Goal: Book appointment/travel/reservation

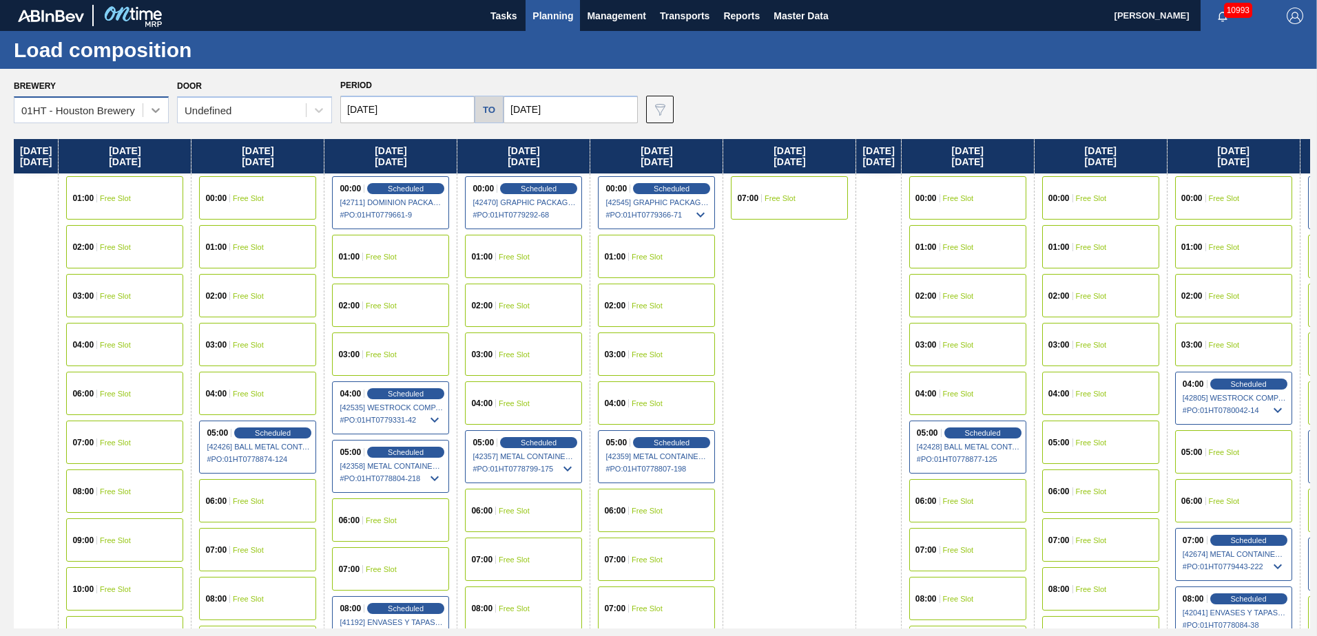
click at [165, 101] on div at bounding box center [155, 110] width 25 height 25
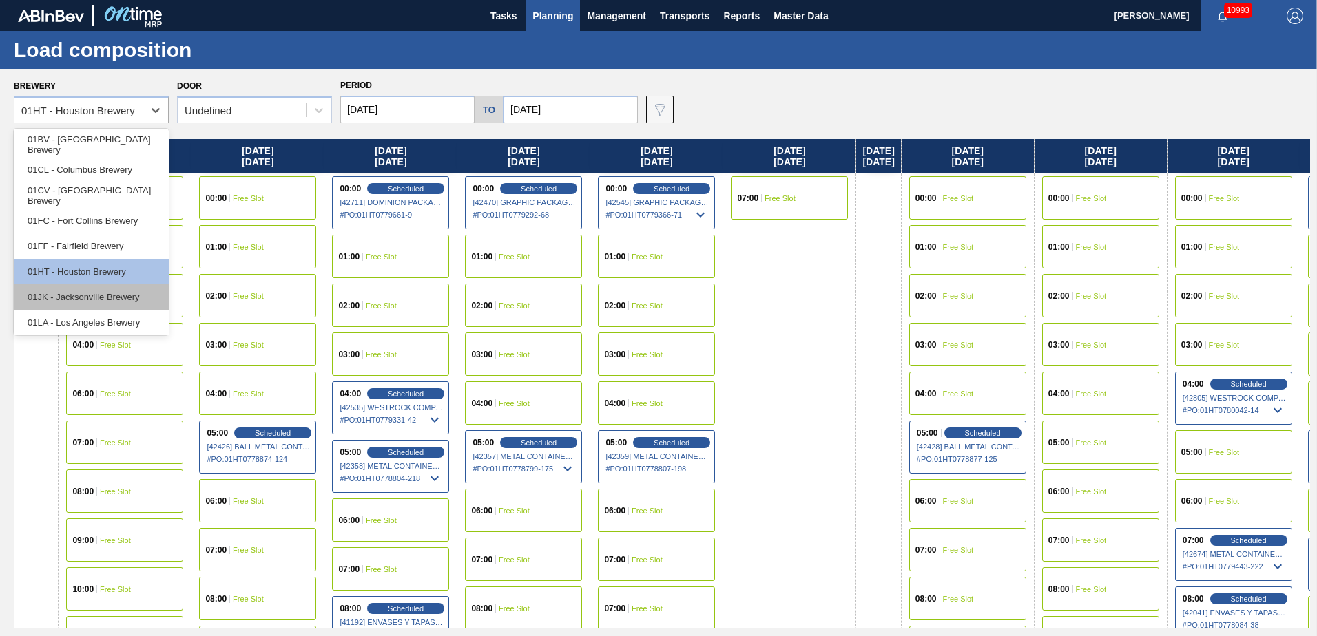
click at [118, 297] on div "01JK - Jacksonville Brewery" at bounding box center [91, 296] width 155 height 25
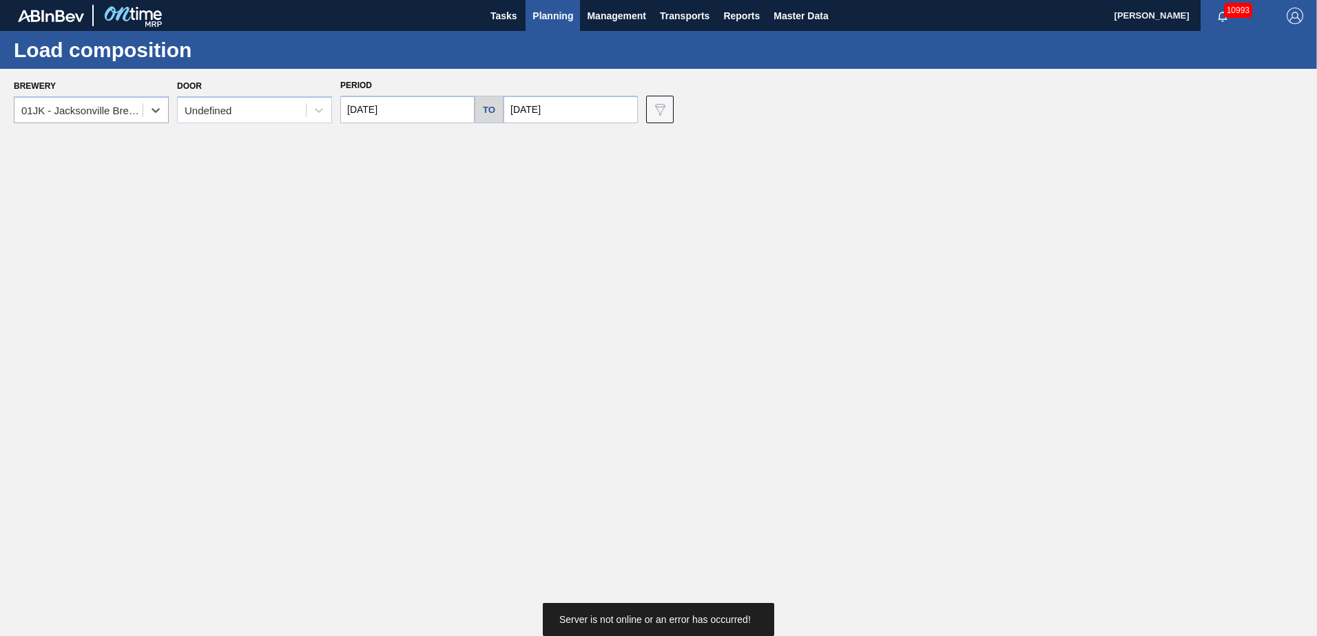
click at [758, 94] on div "Brewery option 01JK - [GEOGRAPHIC_DATA], selected. Select is focused ,type to r…" at bounding box center [662, 100] width 1296 height 48
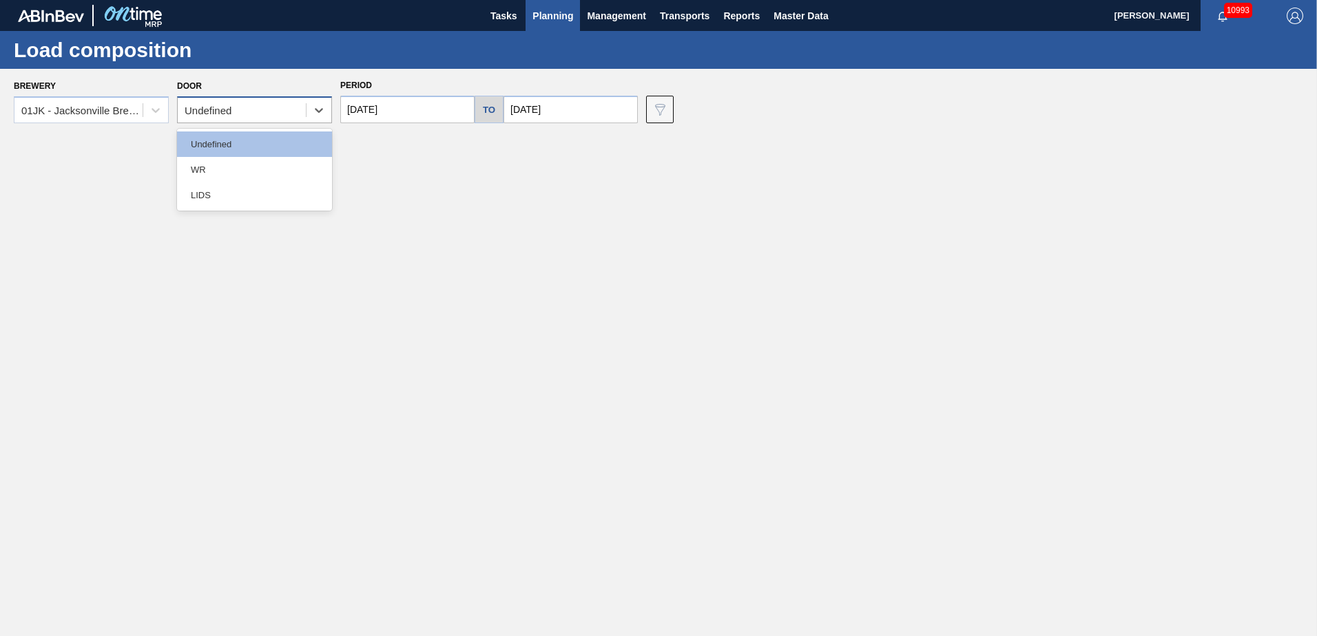
click at [276, 110] on div "Undefined" at bounding box center [242, 111] width 128 height 20
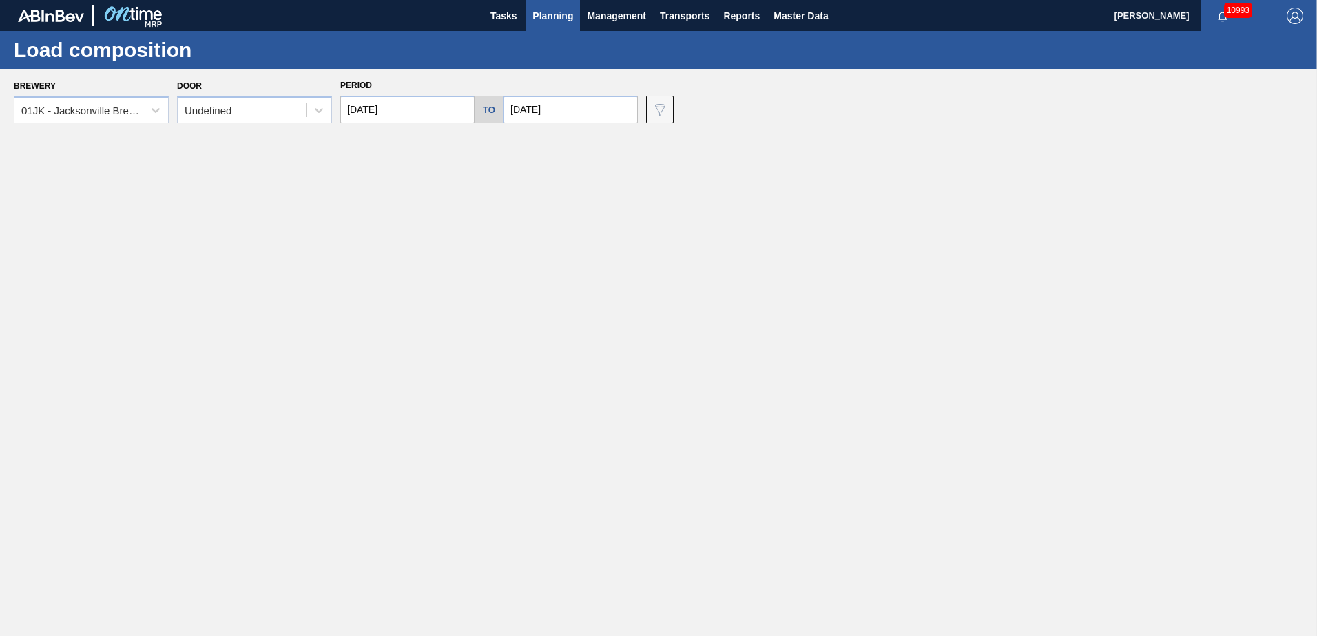
click at [268, 78] on div "Door Undefined" at bounding box center [254, 99] width 155 height 47
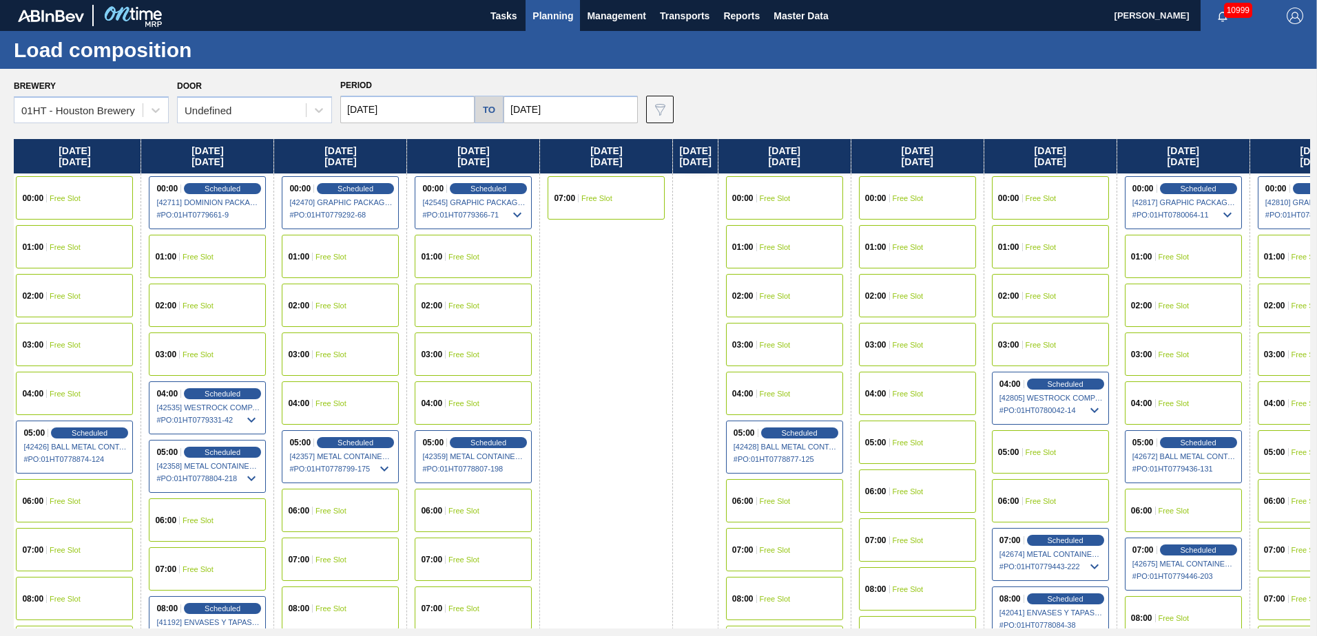
scroll to position [0, 216]
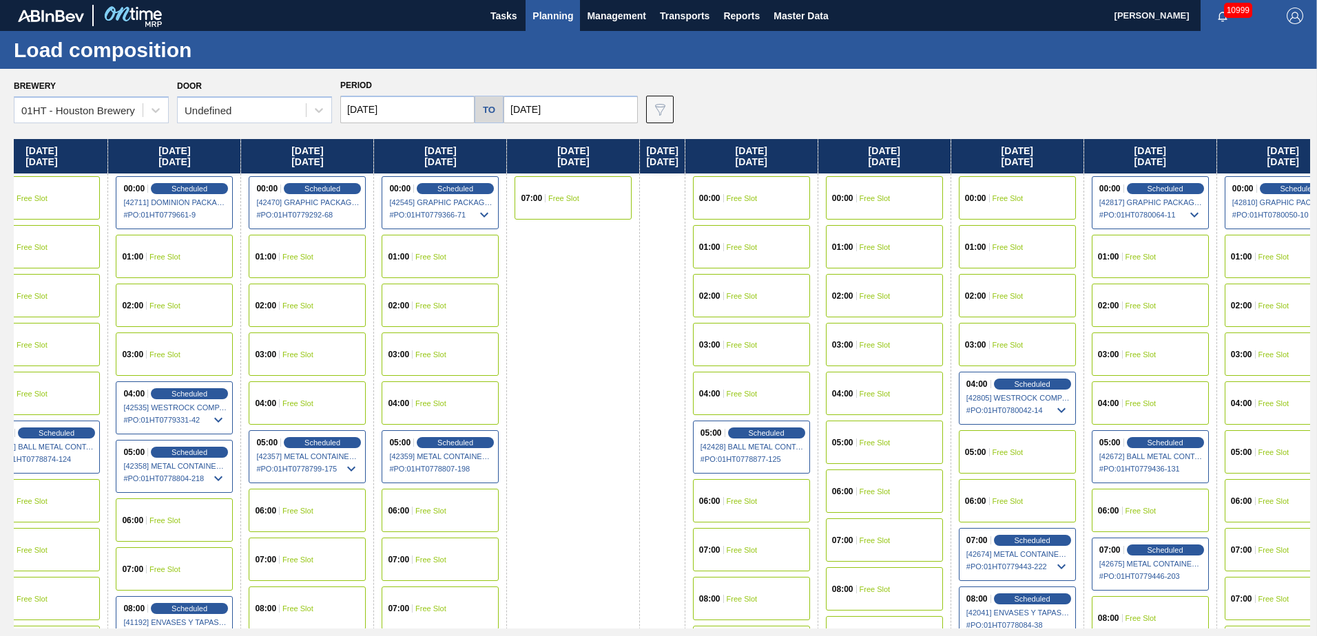
drag, startPoint x: 799, startPoint y: 320, endPoint x: 566, endPoint y: 325, distance: 233.6
click at [566, 325] on div "Sunday 09/14/2025 Monday 09/15/2025 01:00 Free Slot 02:00 Free Slot 03:00 Free …" at bounding box center [662, 384] width 1296 height 490
click at [136, 110] on div "01HT - Houston Brewery" at bounding box center [78, 111] width 128 height 20
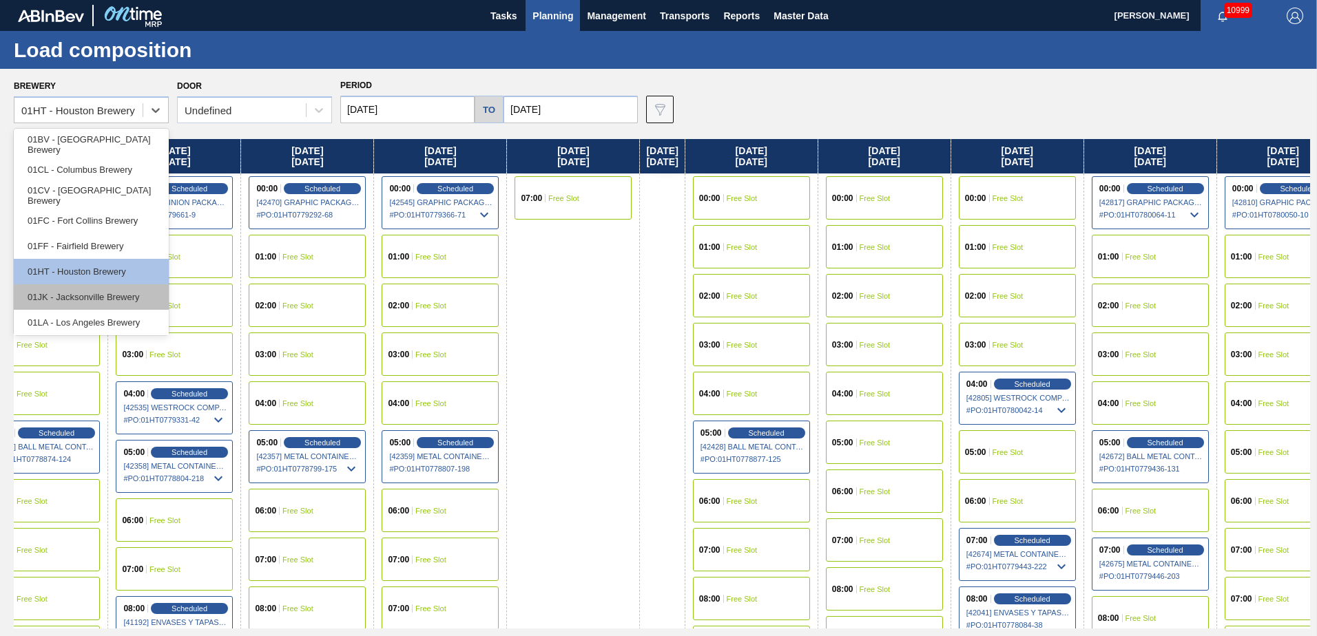
click at [85, 290] on div "01JK - Jacksonville Brewery" at bounding box center [91, 296] width 155 height 25
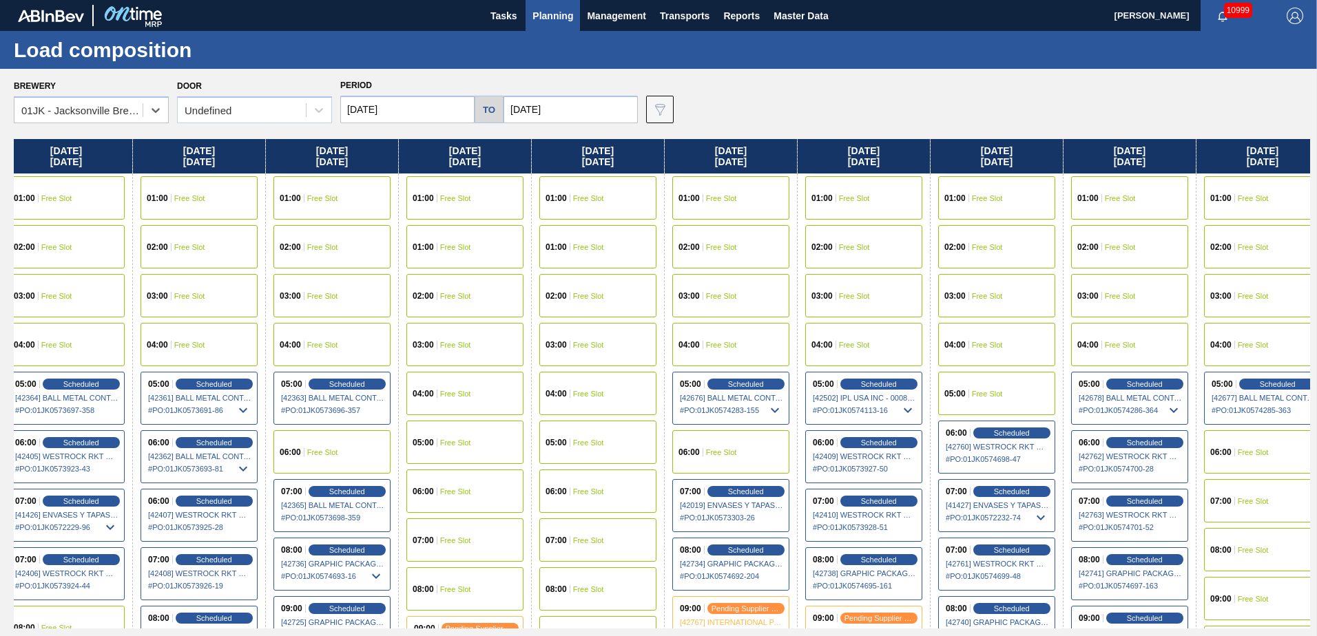
scroll to position [0, 423]
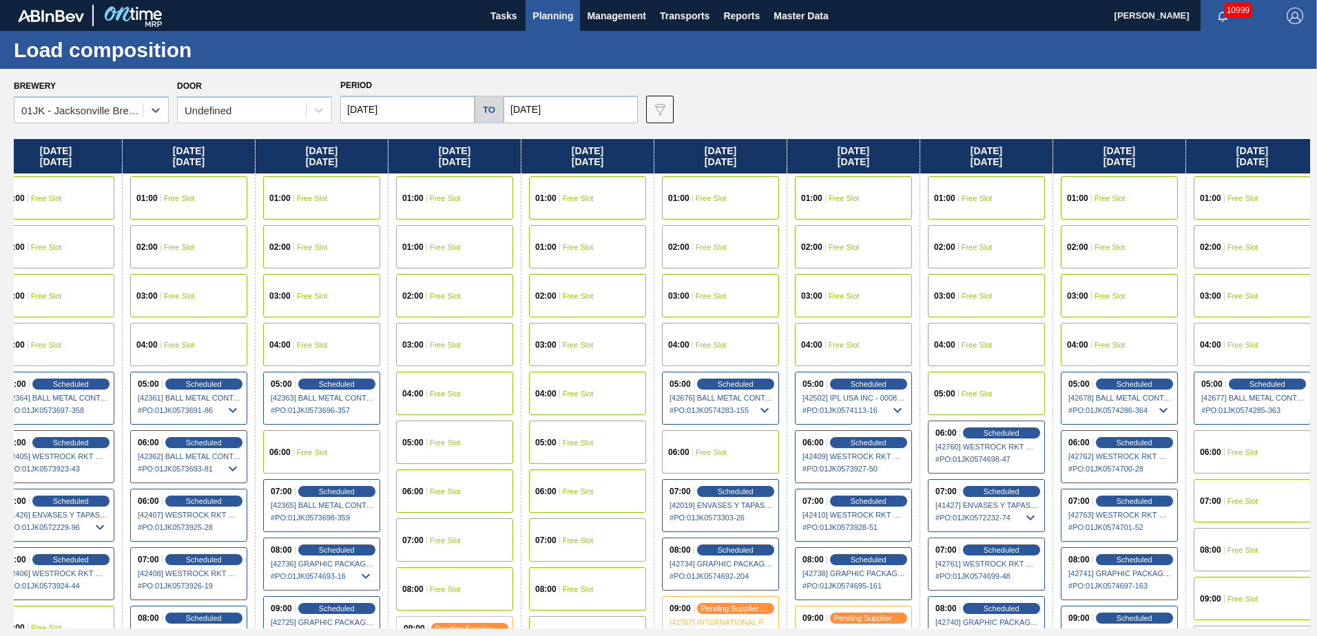
drag, startPoint x: 817, startPoint y: 237, endPoint x: 384, endPoint y: 258, distance: 433.1
click at [384, 258] on div "Sunday 09/14/2025 01:00 Free Slot 01:00 Free Slot 02:00 Free Slot 03:00 Free Sl…" at bounding box center [662, 384] width 1296 height 490
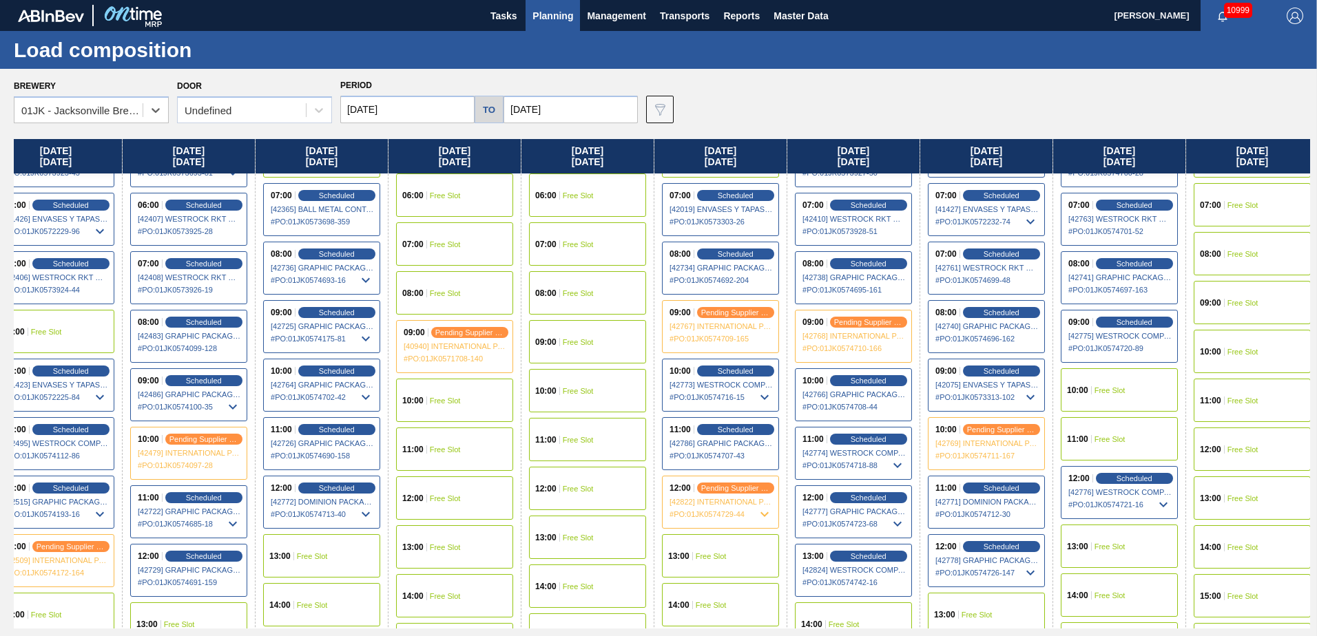
scroll to position [276, 423]
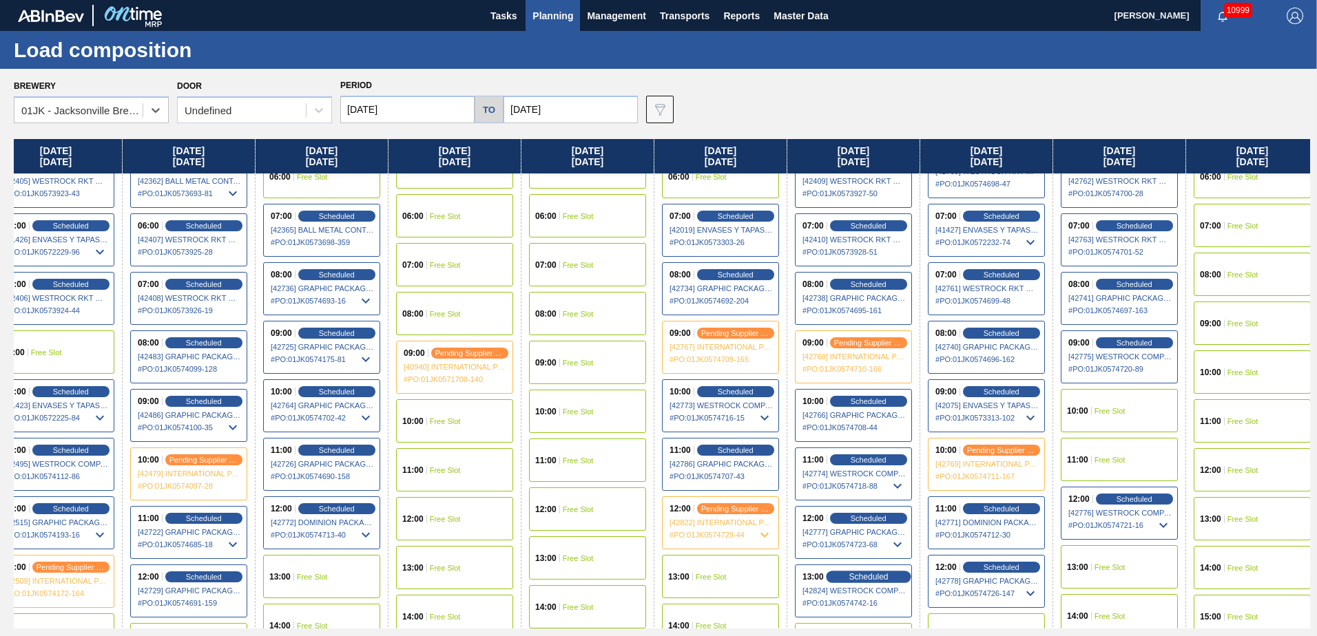
click at [867, 572] on span "Scheduled" at bounding box center [868, 576] width 39 height 9
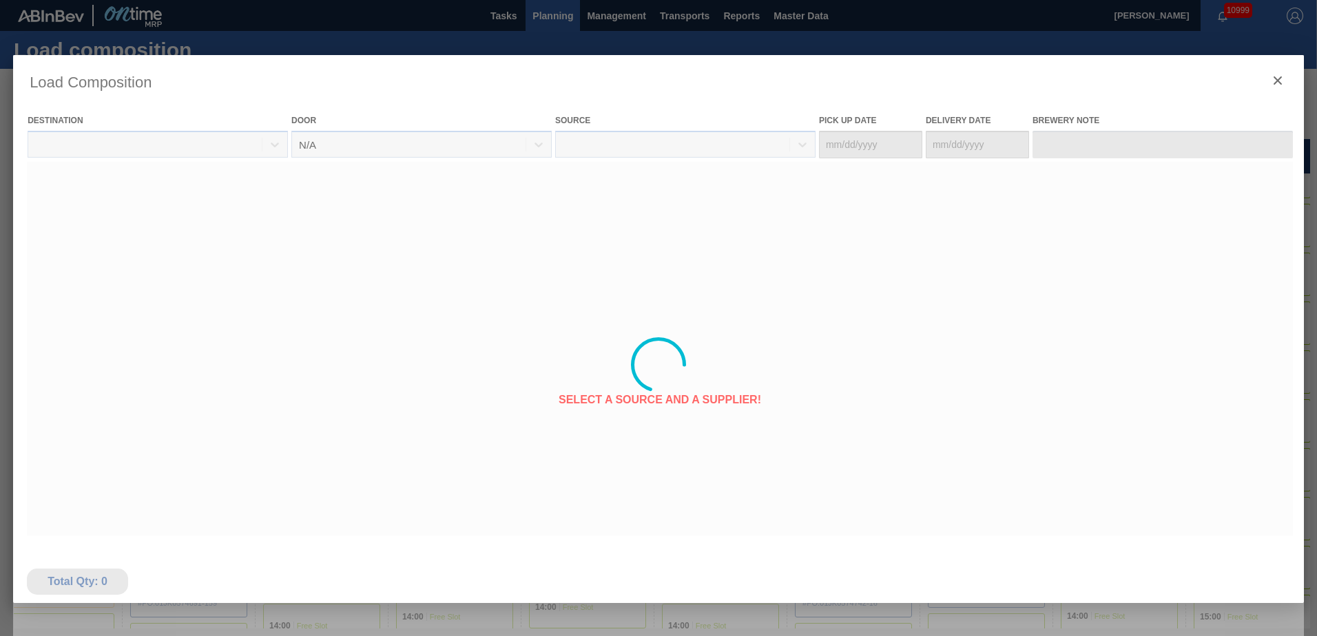
type Date "[DATE]"
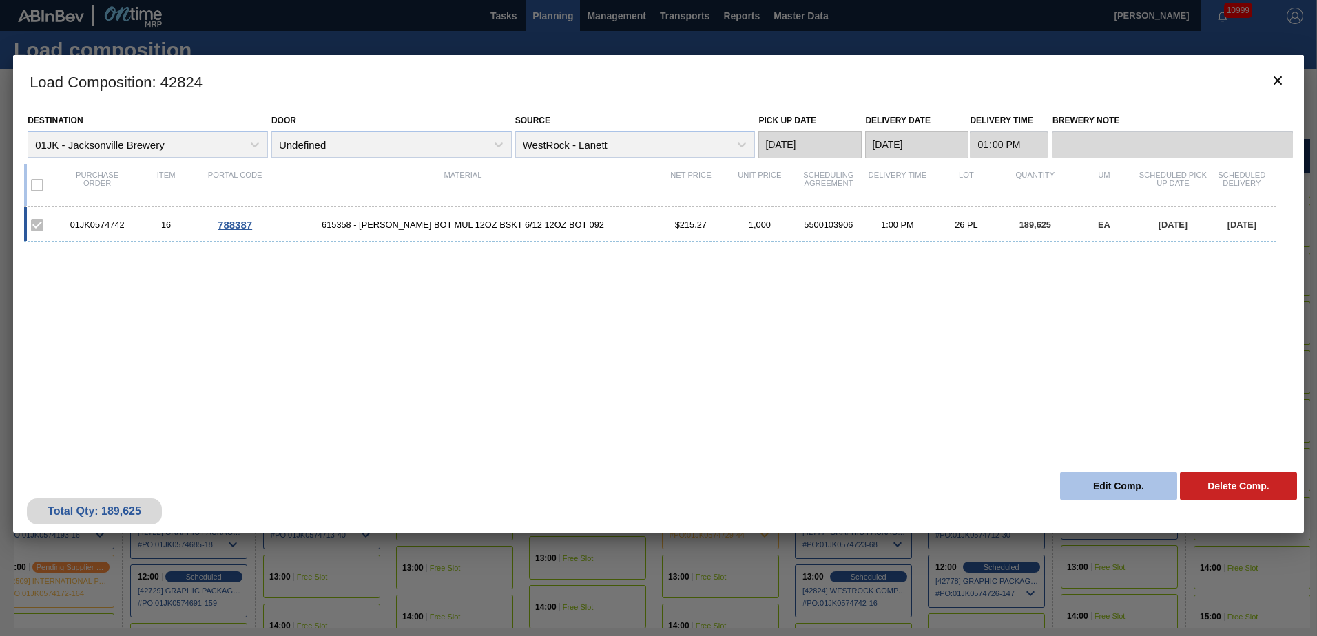
click at [1121, 482] on button "Edit Comp." at bounding box center [1118, 487] width 117 height 28
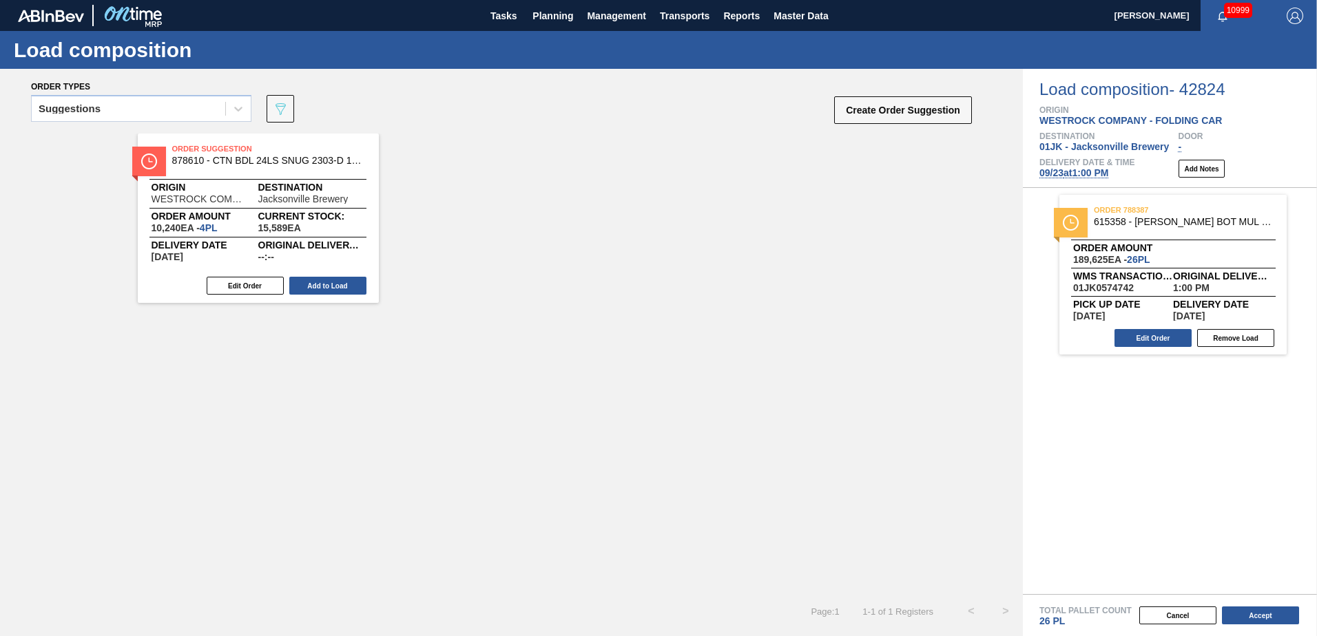
click at [1097, 174] on span "09/23 at 1:00 PM" at bounding box center [1073, 172] width 69 height 11
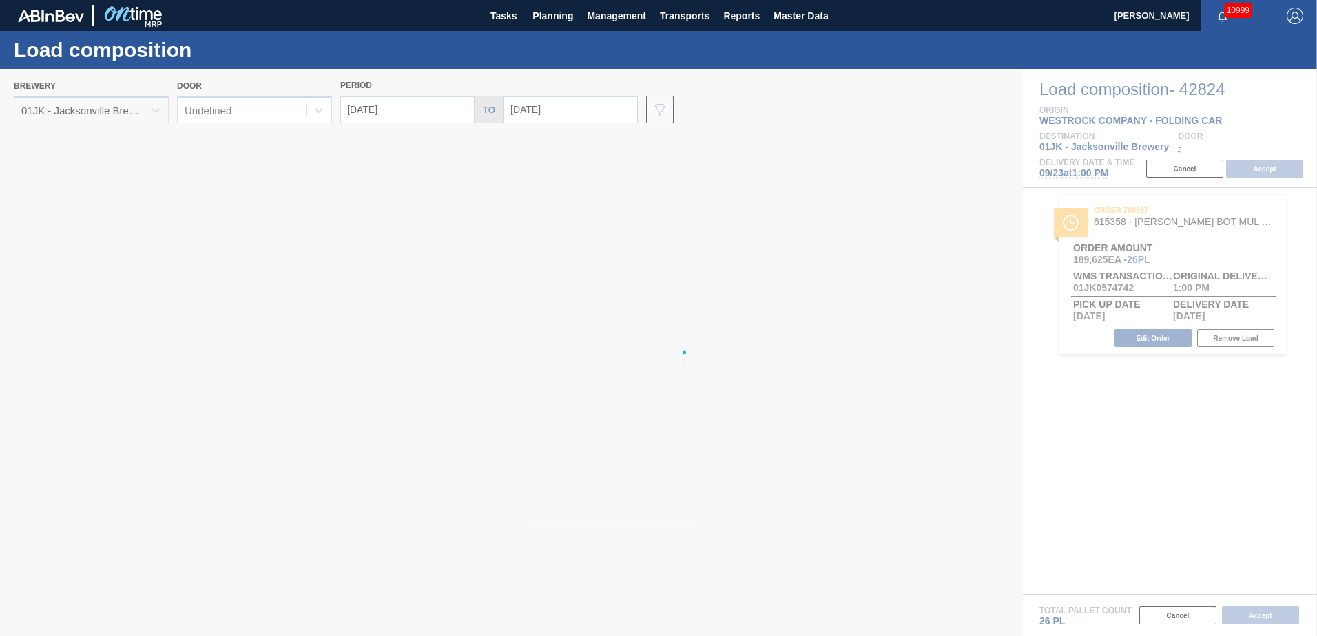
type input "[DATE]"
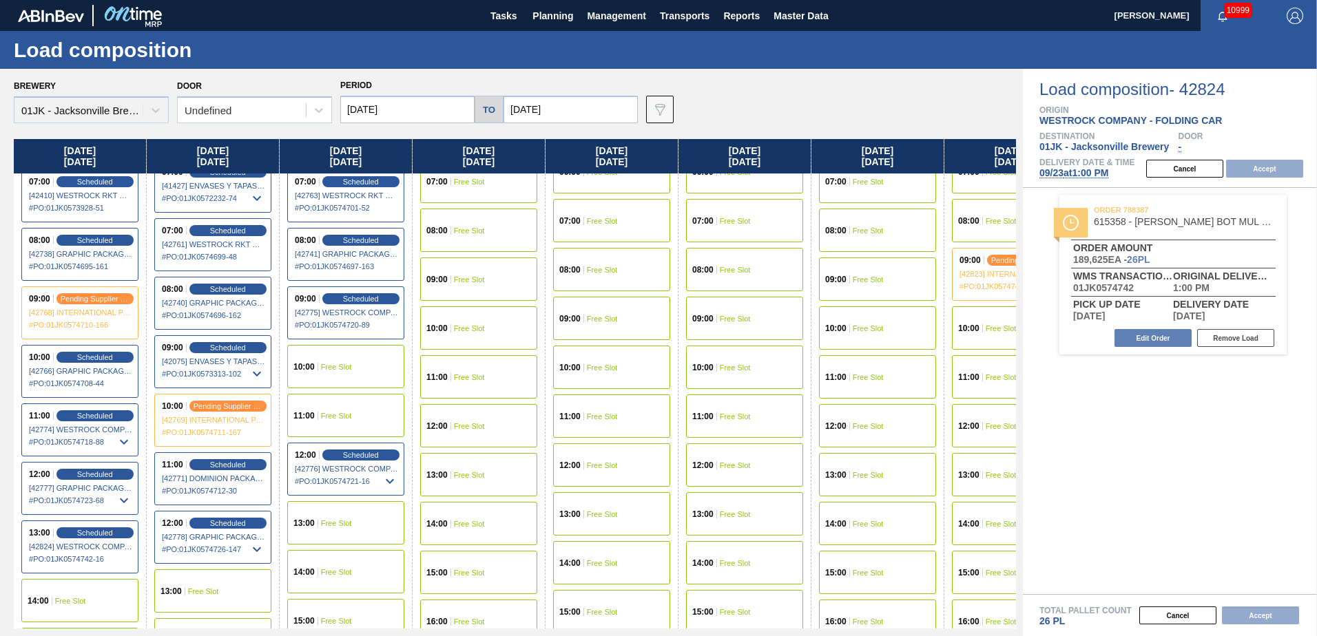
scroll to position [344, 0]
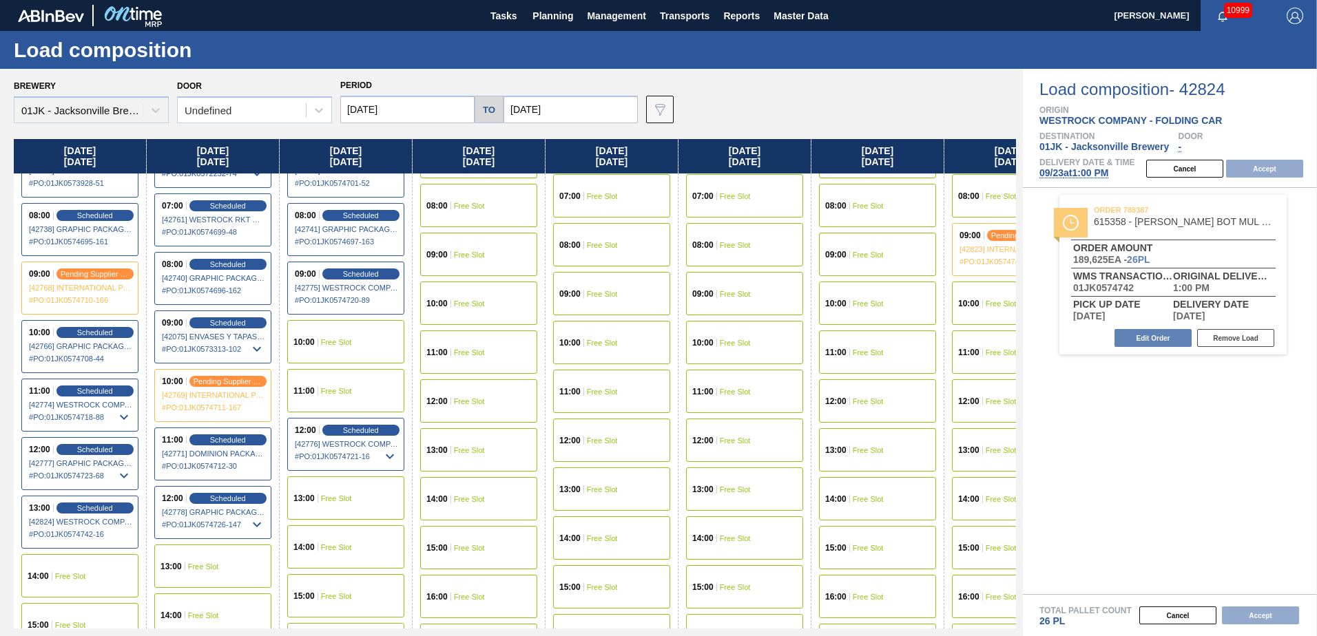
click at [405, 99] on input "[DATE]" at bounding box center [407, 110] width 134 height 28
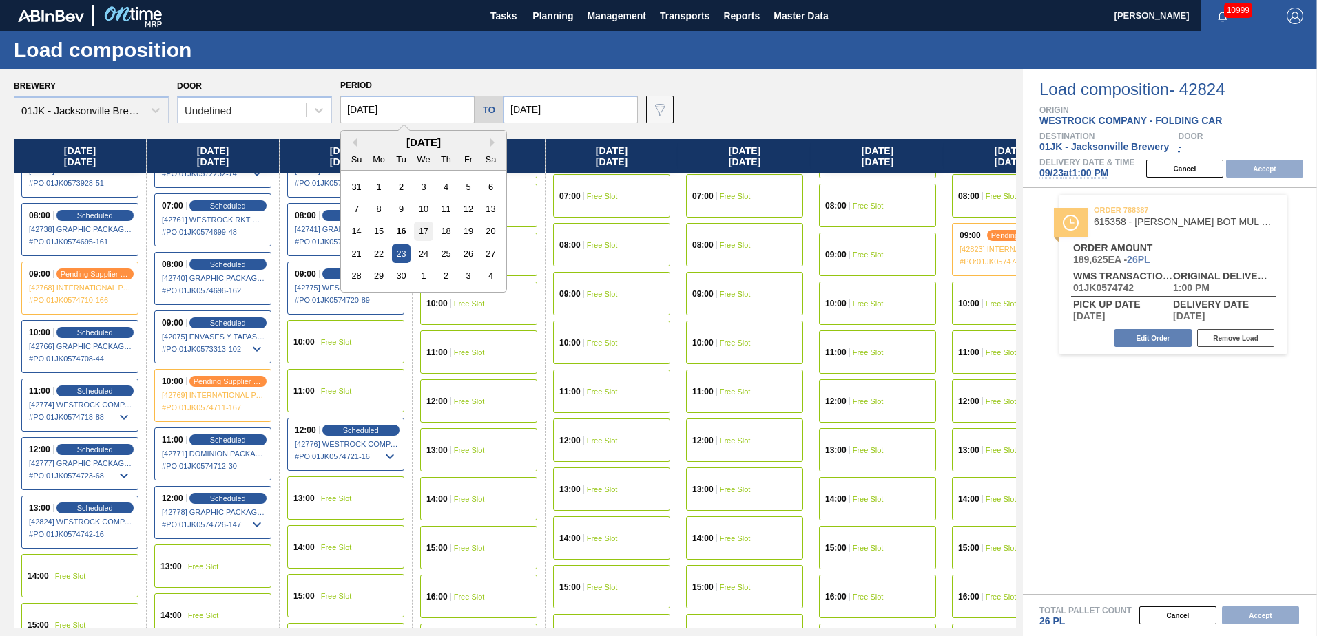
click at [426, 231] on div "17" at bounding box center [423, 231] width 19 height 19
type input "[DATE]"
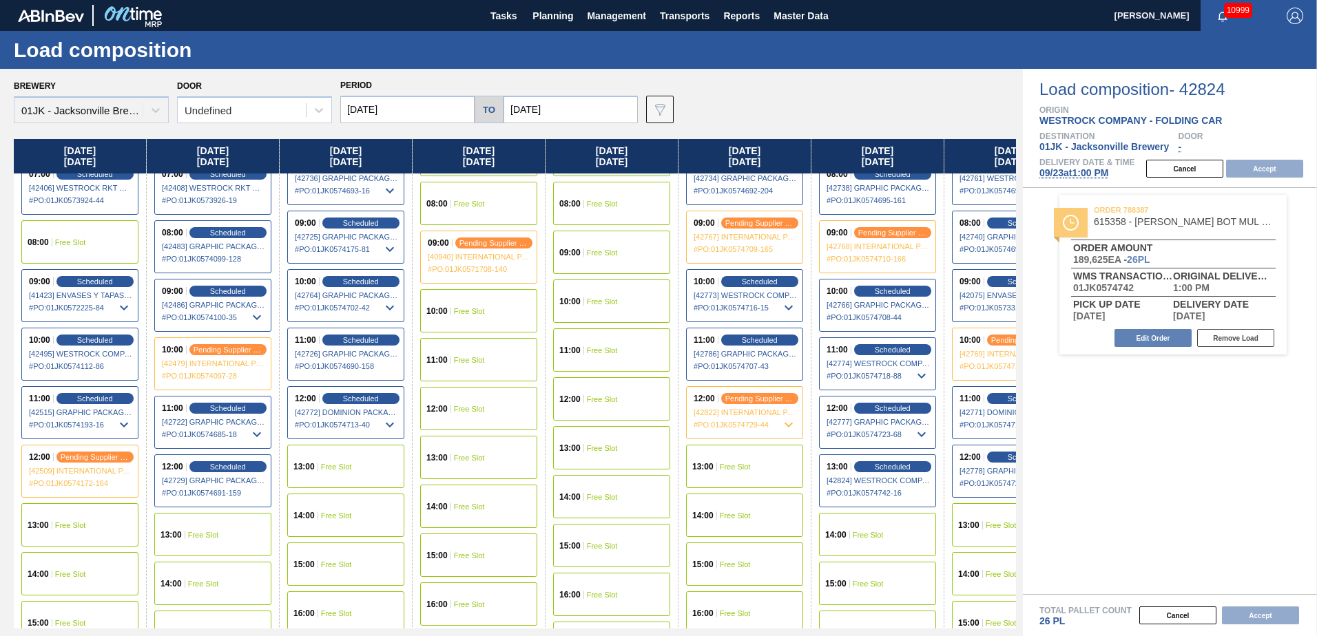
scroll to position [413, 0]
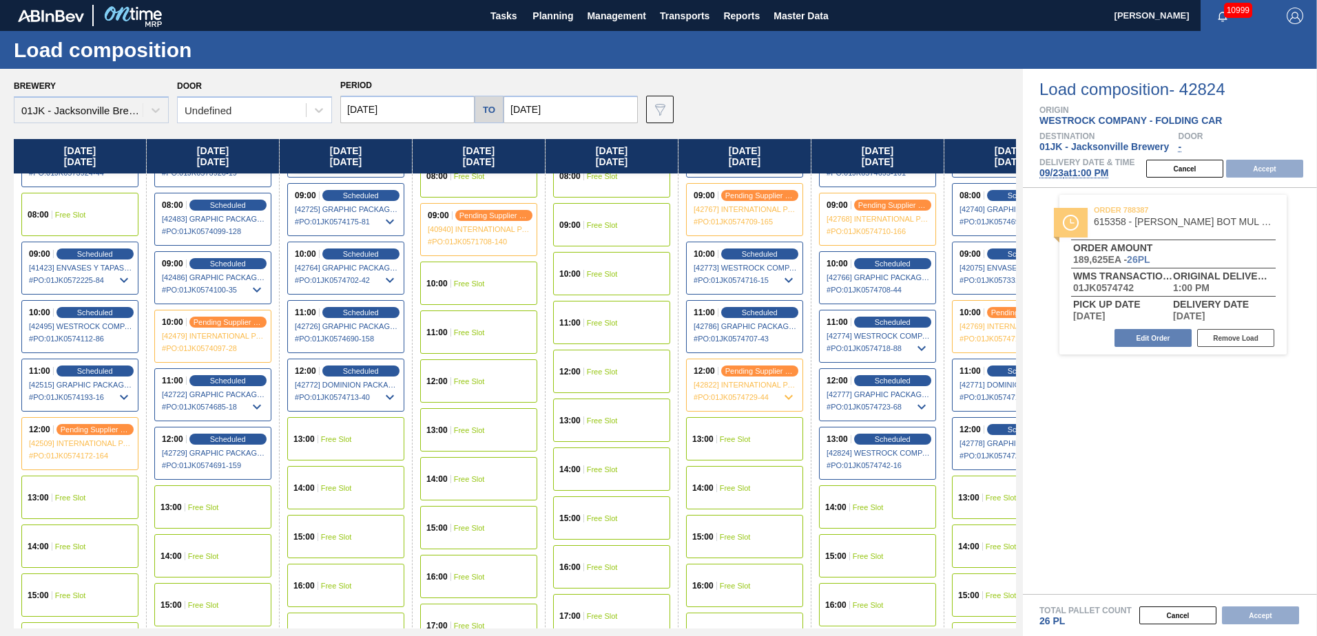
drag, startPoint x: 249, startPoint y: 509, endPoint x: 284, endPoint y: 485, distance: 42.0
click at [249, 509] on div "13:00 Free Slot" at bounding box center [212, 507] width 117 height 43
click at [1288, 172] on button "Accept" at bounding box center [1264, 169] width 77 height 18
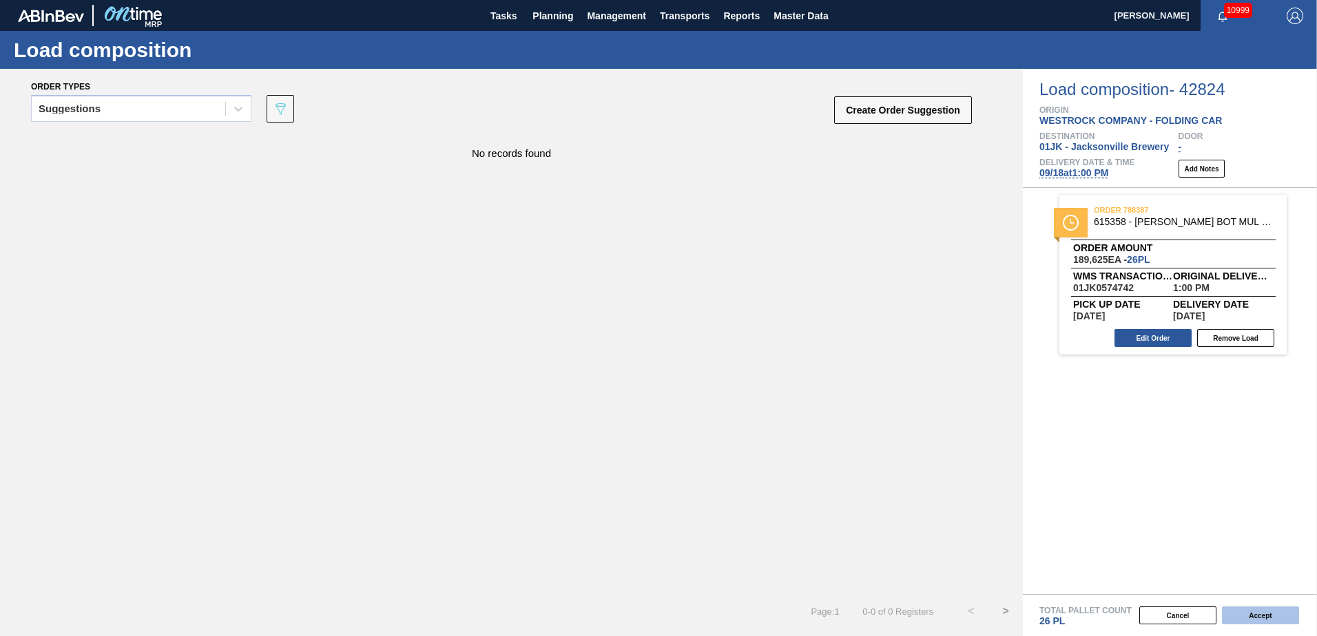
click at [1240, 612] on button "Accept" at bounding box center [1260, 616] width 77 height 18
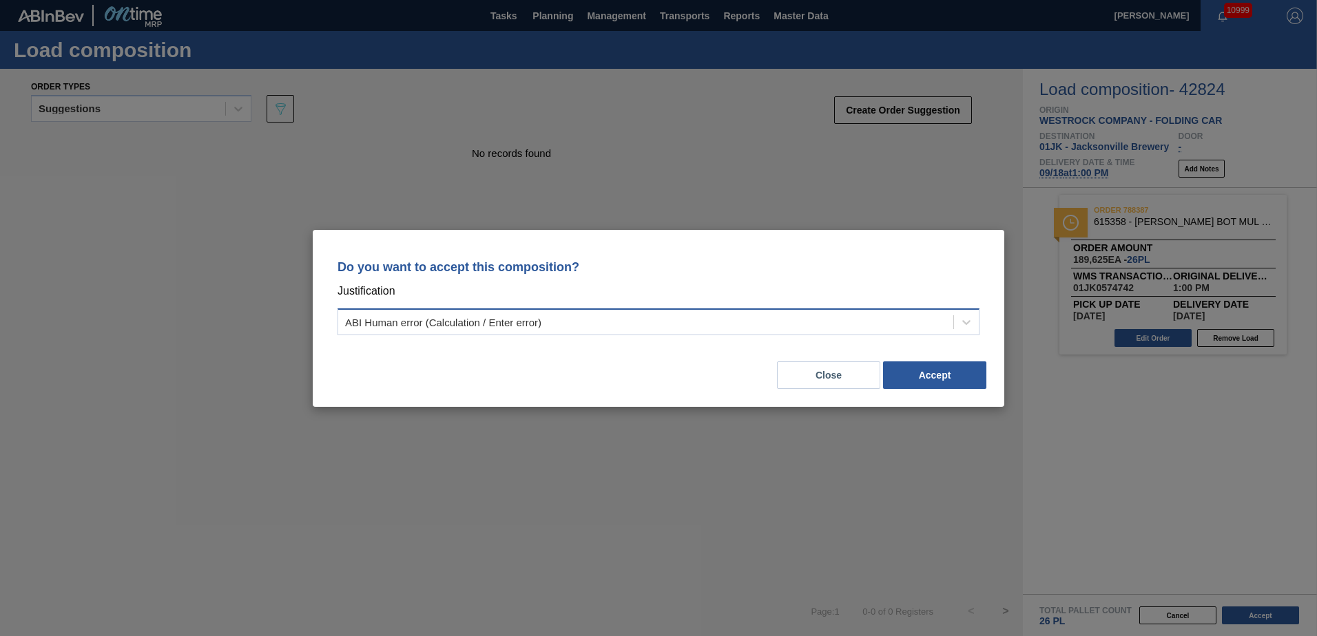
click at [950, 327] on div "ABI Human error (Calculation / Enter error)" at bounding box center [645, 322] width 615 height 20
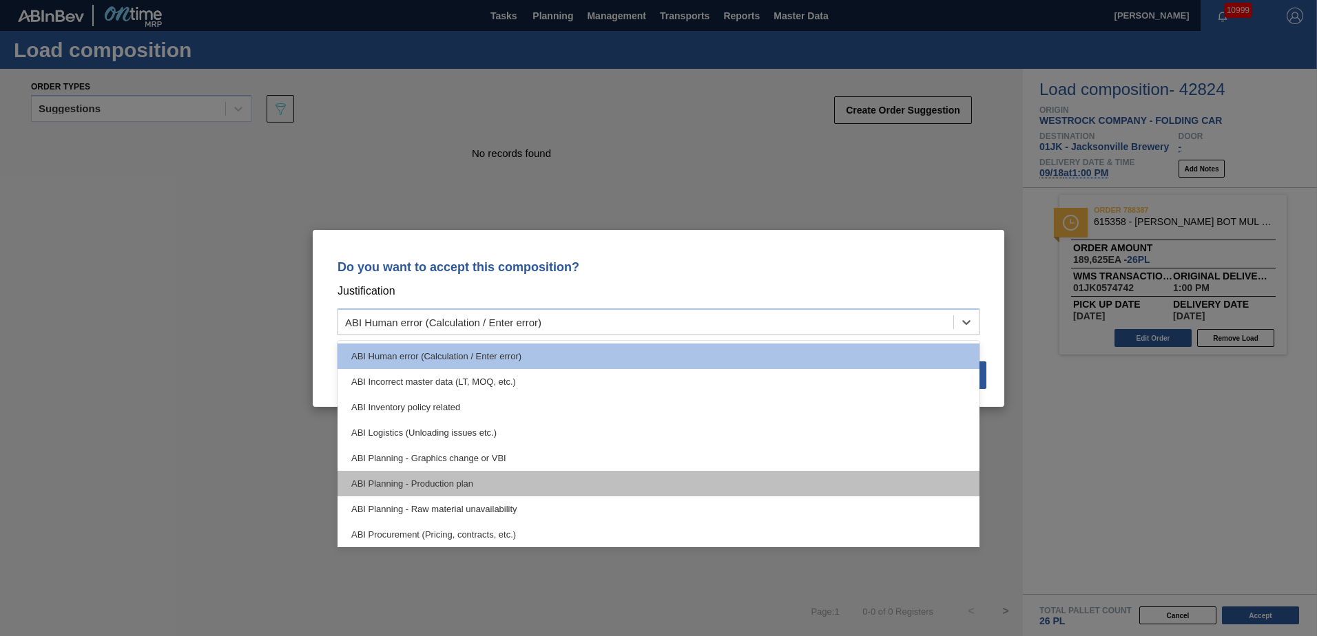
click at [463, 477] on div "ABI Planning - Production plan" at bounding box center [659, 483] width 642 height 25
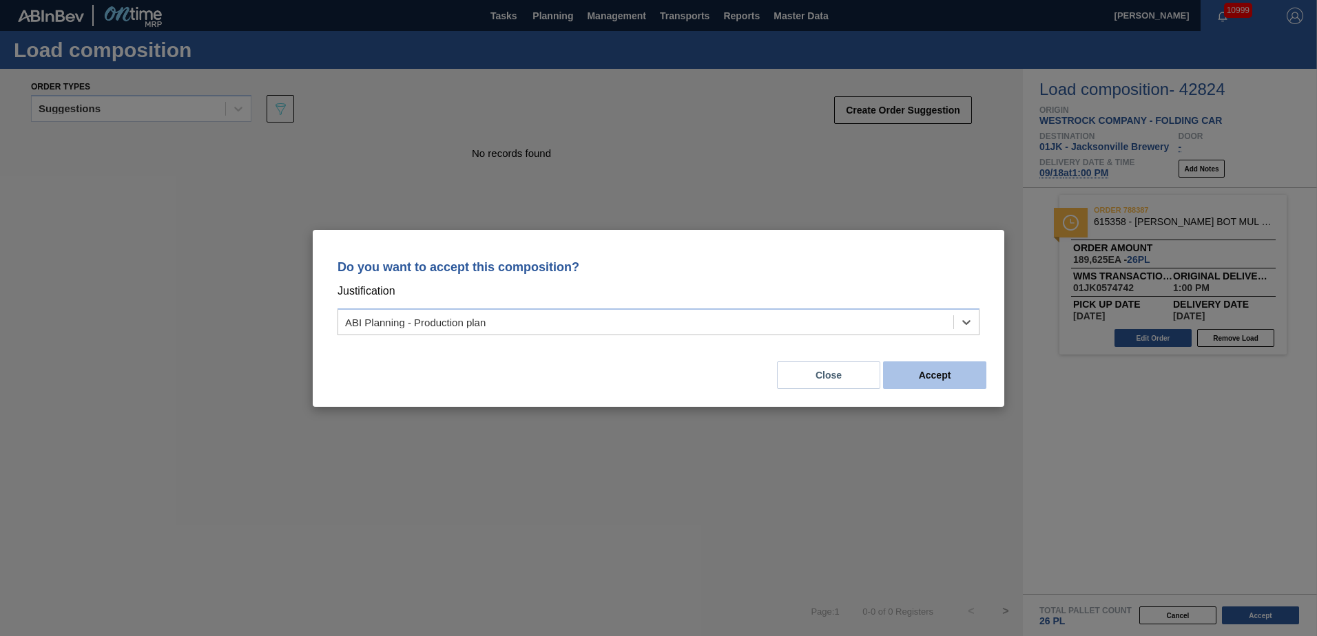
click at [978, 374] on button "Accept" at bounding box center [934, 376] width 103 height 28
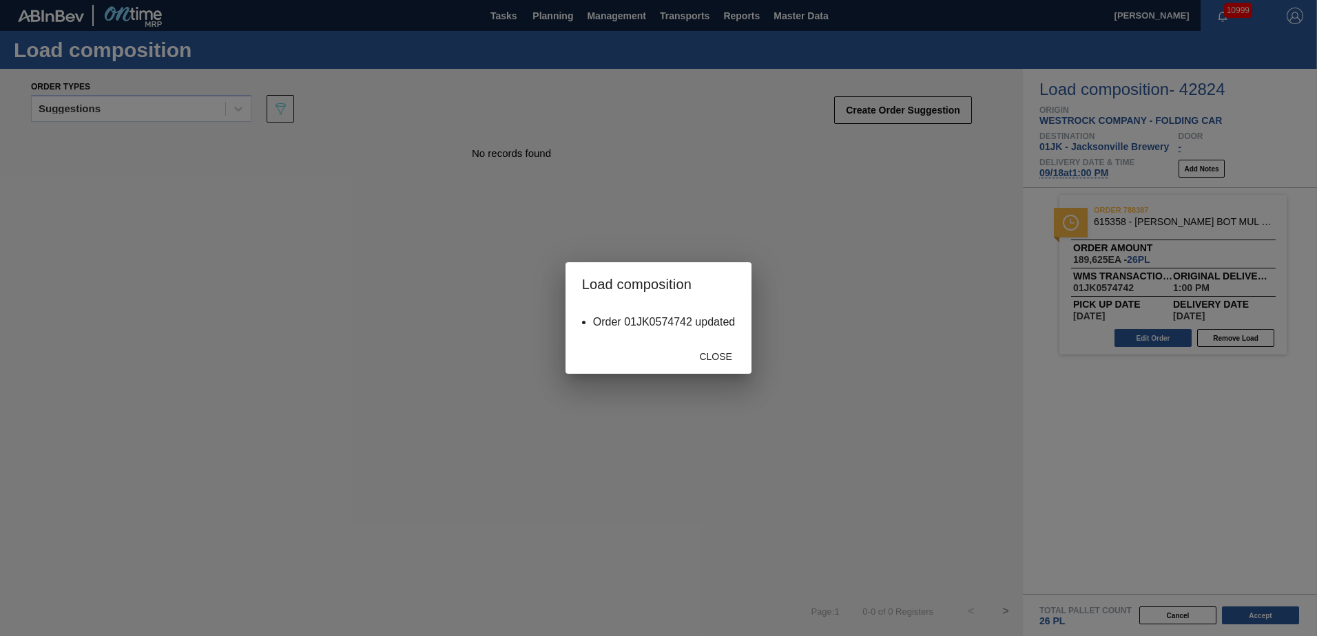
click at [715, 342] on div "Close" at bounding box center [659, 356] width 186 height 36
click at [715, 357] on span "Close" at bounding box center [715, 356] width 54 height 11
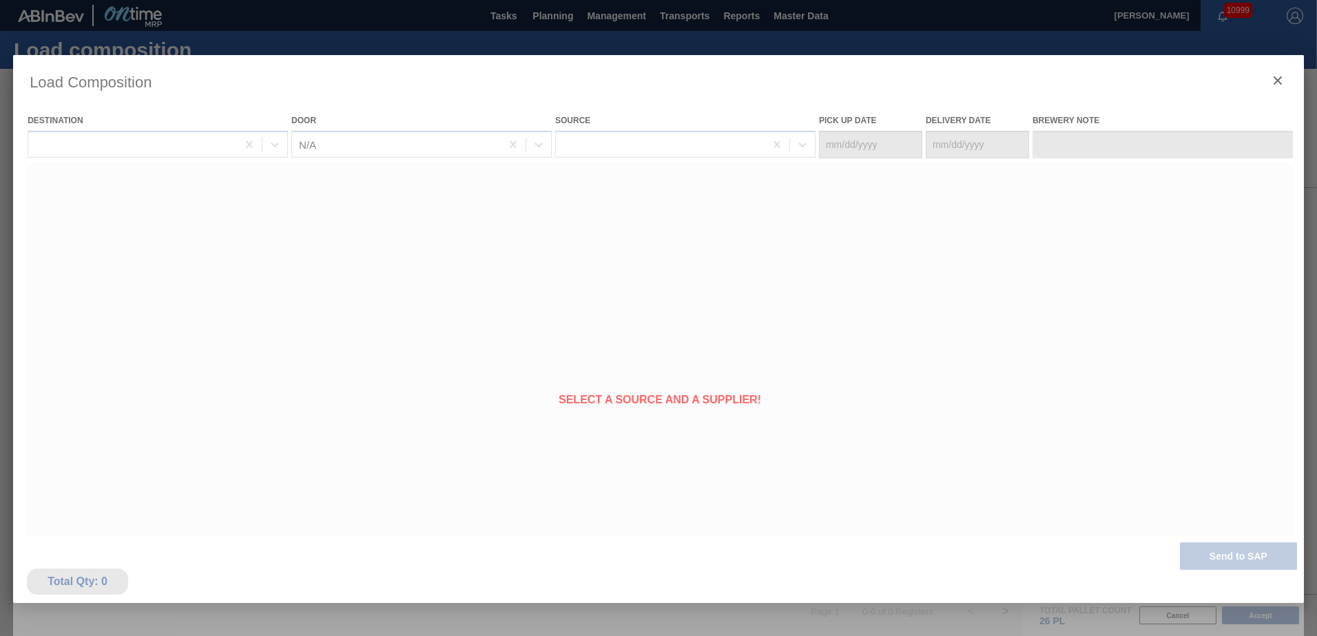
type Date "[DATE]"
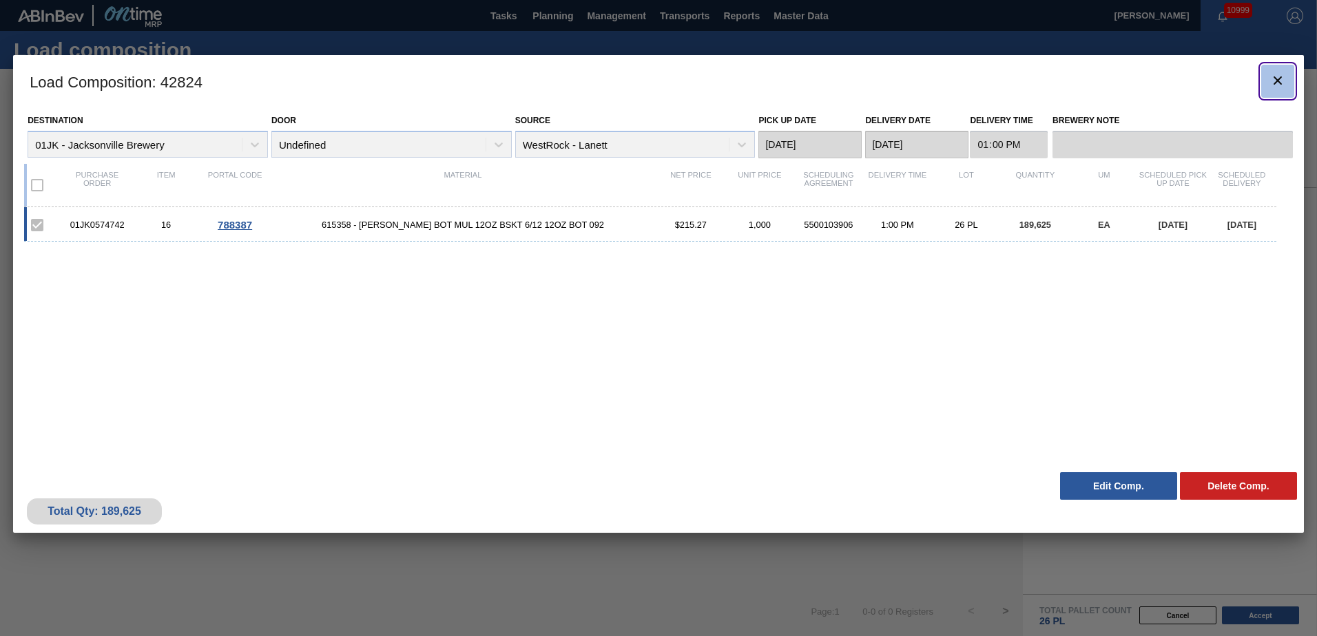
click at [1268, 87] on button "botão de ícone" at bounding box center [1277, 81] width 33 height 33
